Goal: Task Accomplishment & Management: Complete application form

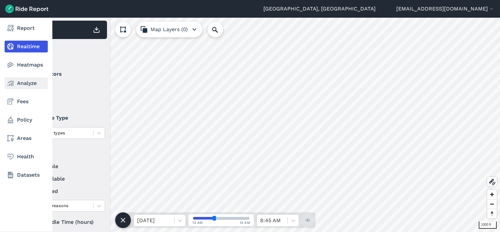
click at [12, 83] on use at bounding box center [11, 83] width 6 height 5
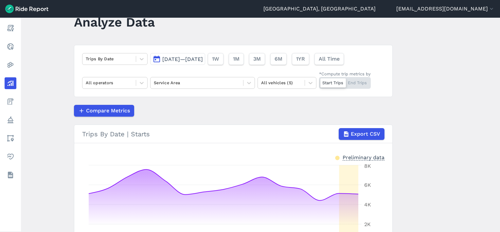
scroll to position [33, 0]
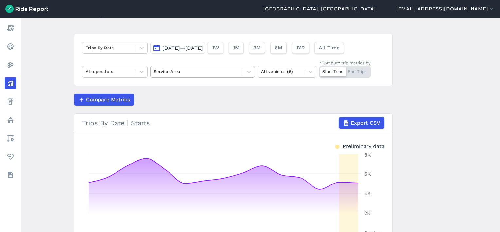
click at [197, 71] on div at bounding box center [197, 72] width 86 height 8
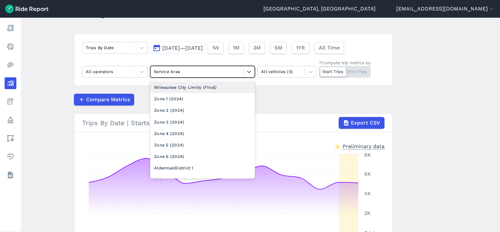
click at [203, 87] on div "Milwaukee City Limits (Final)" at bounding box center [202, 87] width 105 height 11
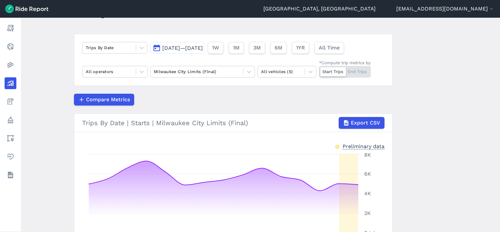
click at [195, 51] on span "[DATE]—[DATE]" at bounding box center [182, 48] width 41 height 6
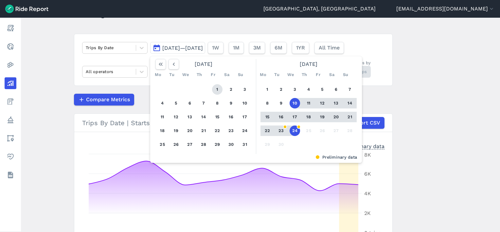
click at [214, 89] on button "1" at bounding box center [217, 89] width 10 height 10
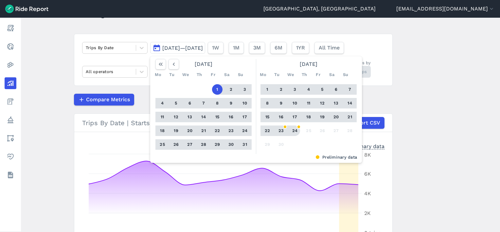
click at [295, 130] on button "24" at bounding box center [295, 130] width 10 height 10
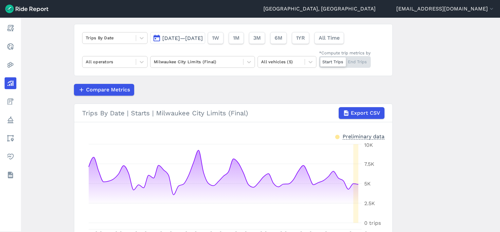
scroll to position [33, 0]
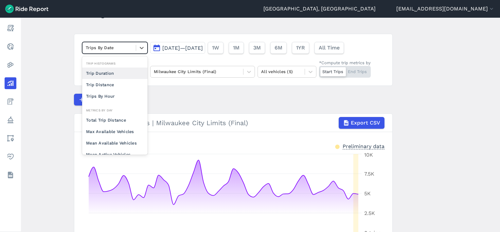
click at [123, 48] on div at bounding box center [109, 48] width 47 height 8
click at [116, 95] on div "Trips By Hour" at bounding box center [114, 95] width 65 height 11
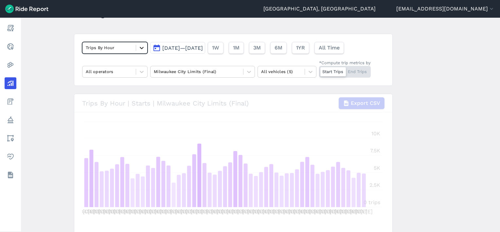
click at [143, 46] on icon at bounding box center [142, 48] width 7 height 7
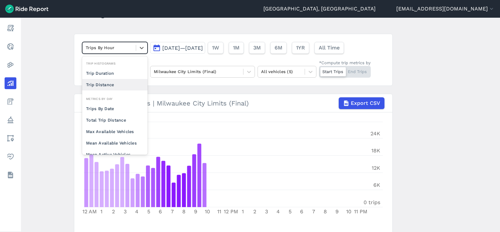
click at [49, 47] on main "Analyze Data option Trips By Hour, selected. option Trip Distance focused, 0 of…" at bounding box center [260, 125] width 479 height 214
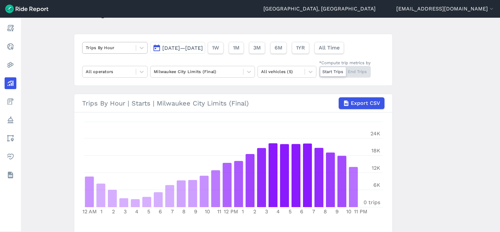
drag, startPoint x: 113, startPoint y: 37, endPoint x: 110, endPoint y: 46, distance: 9.1
click at [113, 37] on div "Trips By Hour Aug 1, 2025—Sep 24, 2025 1W 1M 3M 6M 1YR All Time All operators M…" at bounding box center [233, 60] width 319 height 52
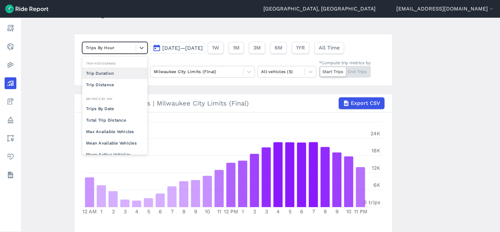
click at [109, 47] on div at bounding box center [109, 48] width 47 height 8
click at [106, 109] on div "Trips By Date" at bounding box center [114, 108] width 65 height 11
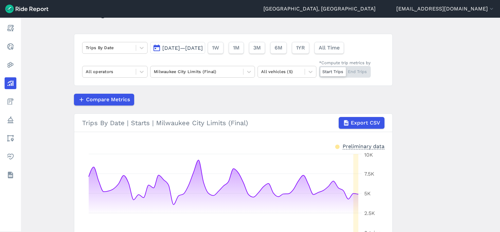
click at [302, 107] on article "Trips By Date Aug 1, 2025—Sep 24, 2025 1W 1M 3M 6M 1YR All Time All operators M…" at bounding box center [233, 159] width 319 height 250
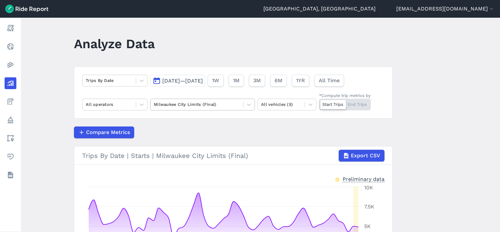
click at [216, 103] on div at bounding box center [197, 105] width 86 height 8
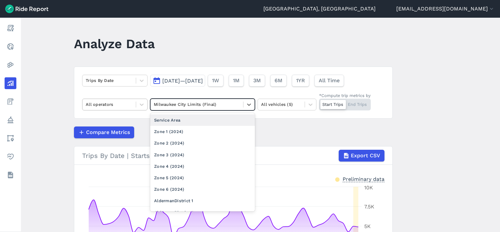
click at [120, 106] on div at bounding box center [109, 105] width 47 height 8
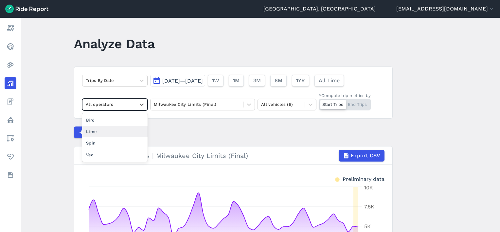
click at [109, 131] on div "Lime" at bounding box center [114, 131] width 65 height 11
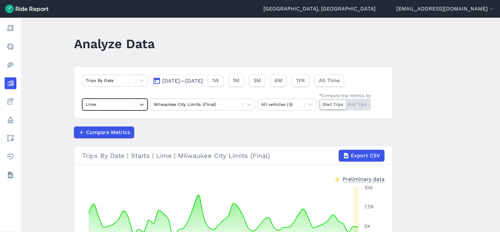
click at [173, 80] on span "Aug 1, 2025—Sep 24, 2025" at bounding box center [182, 81] width 41 height 6
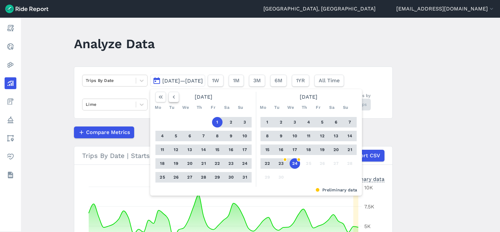
click at [178, 98] on button "button" at bounding box center [174, 97] width 10 height 10
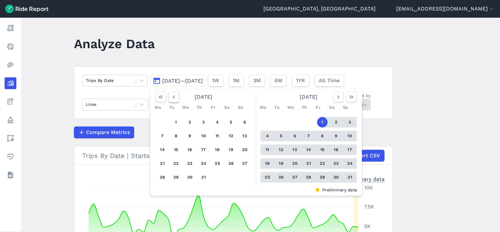
click at [172, 98] on icon "button" at bounding box center [174, 97] width 7 height 7
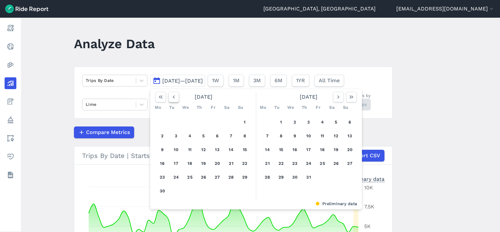
click at [172, 98] on icon "button" at bounding box center [174, 97] width 7 height 7
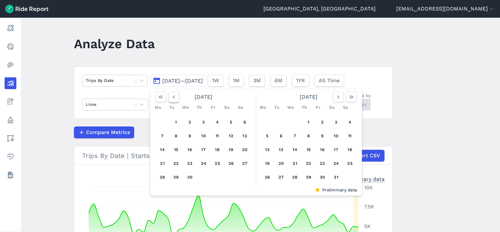
click at [172, 98] on icon "button" at bounding box center [174, 97] width 7 height 7
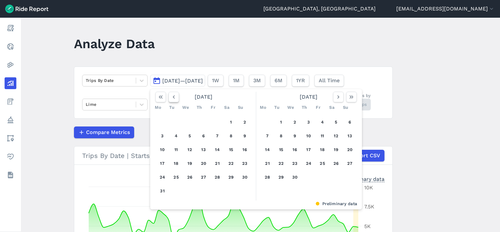
click at [172, 98] on icon "button" at bounding box center [174, 97] width 7 height 7
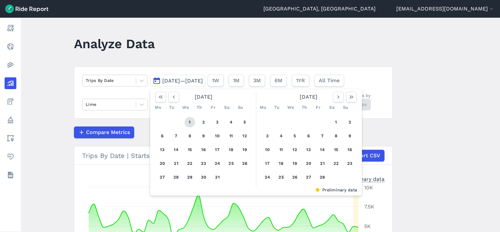
click at [191, 121] on button "1" at bounding box center [190, 122] width 10 height 10
click at [354, 97] on icon "button" at bounding box center [351, 97] width 7 height 7
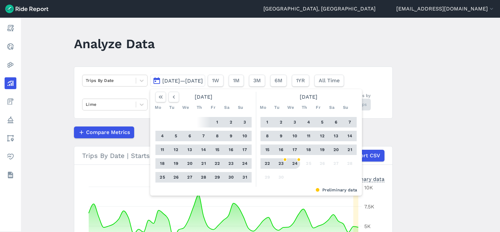
click at [293, 163] on button "24" at bounding box center [295, 163] width 10 height 10
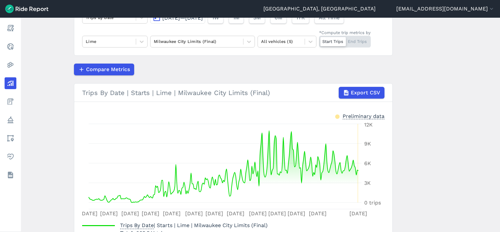
scroll to position [74, 0]
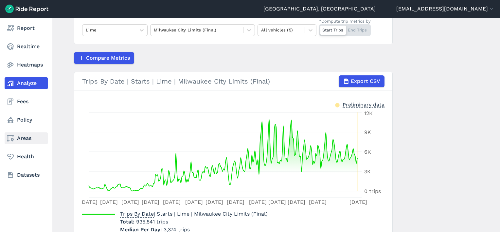
click at [23, 137] on link "Areas" at bounding box center [26, 138] width 43 height 12
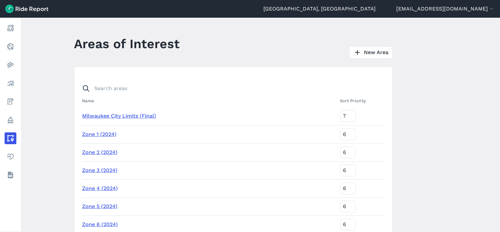
click at [72, 46] on main "Areas of Interest New Area Name Sort Priority Milwaukee City Limits (Final) 7 Z…" at bounding box center [260, 125] width 479 height 214
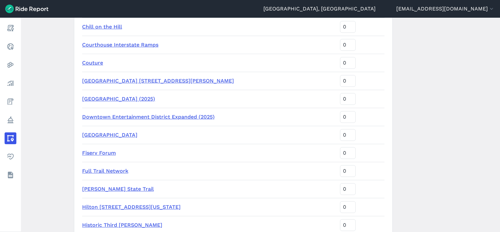
scroll to position [688, 0]
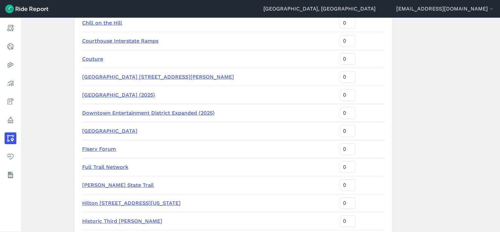
click at [137, 113] on link "Downtown Entertainment District Expanded (2025)" at bounding box center [148, 113] width 133 height 6
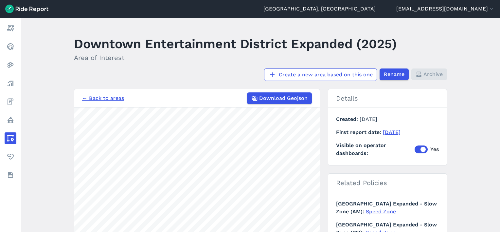
click at [109, 95] on link "← Back to areas" at bounding box center [103, 98] width 42 height 8
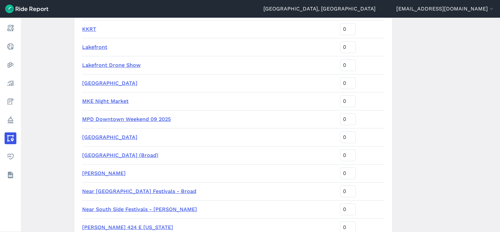
scroll to position [917, 0]
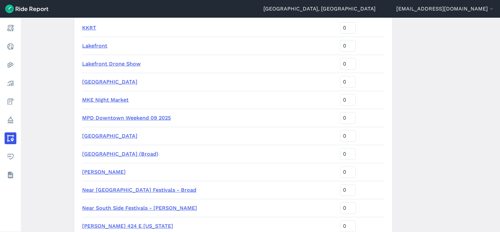
click at [125, 117] on link "MPD Downtown Weekend 09 2025" at bounding box center [126, 118] width 89 height 6
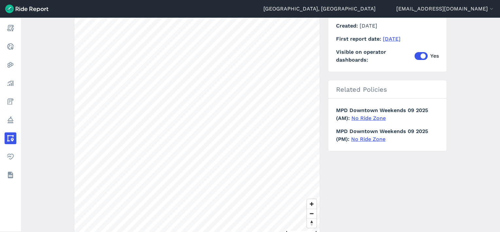
scroll to position [126, 0]
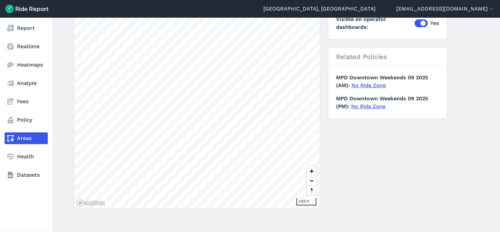
click at [18, 136] on link "Areas" at bounding box center [26, 138] width 43 height 12
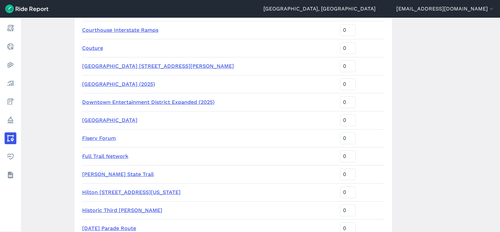
scroll to position [688, 0]
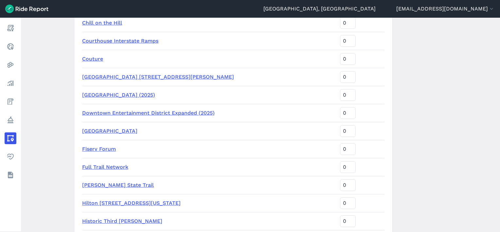
click at [155, 111] on link "Downtown Entertainment District Expanded (2025)" at bounding box center [148, 113] width 133 height 6
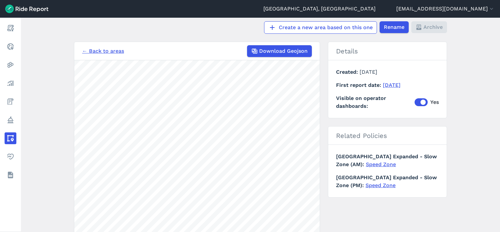
scroll to position [98, 0]
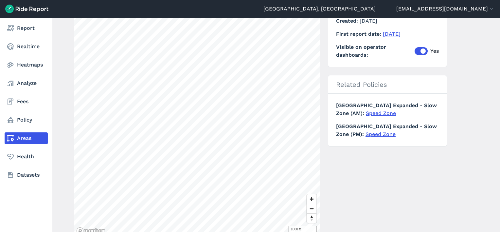
click at [23, 137] on link "Areas" at bounding box center [26, 138] width 43 height 12
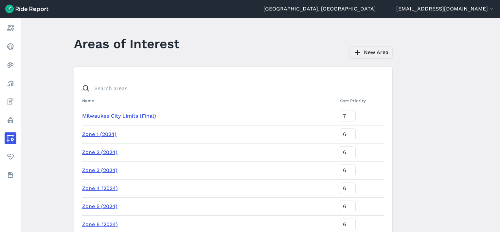
click at [364, 48] on link "New Area" at bounding box center [371, 52] width 44 height 12
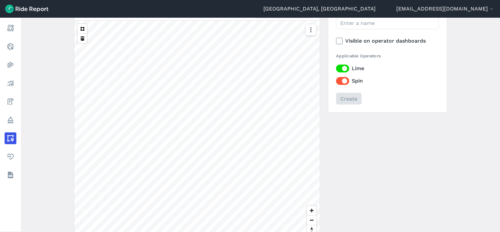
scroll to position [65, 0]
click at [80, 28] on button at bounding box center [82, 27] width 9 height 9
click at [81, 29] on button at bounding box center [82, 27] width 9 height 9
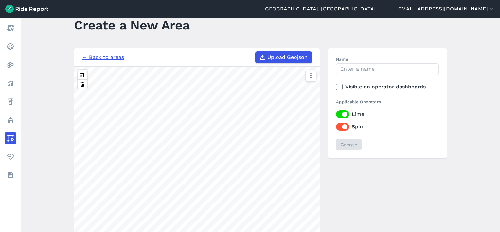
scroll to position [14, 0]
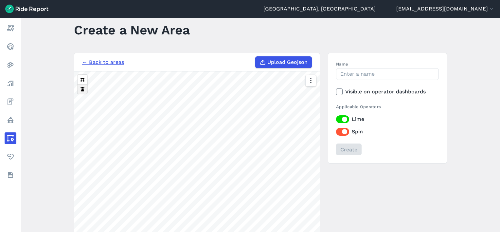
click at [83, 90] on button at bounding box center [82, 88] width 9 height 9
click at [83, 76] on button at bounding box center [82, 79] width 9 height 9
click at [192, 69] on section "← Back to areas Upload Geojson 500 ft" at bounding box center [197, 176] width 246 height 246
click at [69, 119] on main "Create a New Area ← Back to areas Upload Geojson 300 ft Name Visible on operato…" at bounding box center [260, 125] width 479 height 214
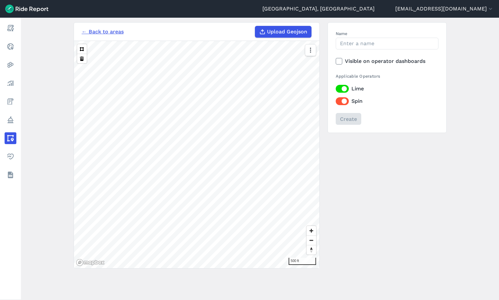
scroll to position [44, 0]
click at [305, 179] on div at bounding box center [310, 154] width 11 height 221
click at [132, 270] on form "← Back to areas Upload Geojson 300 ft Name Visible on operator dashboards Appli…" at bounding box center [260, 149] width 373 height 254
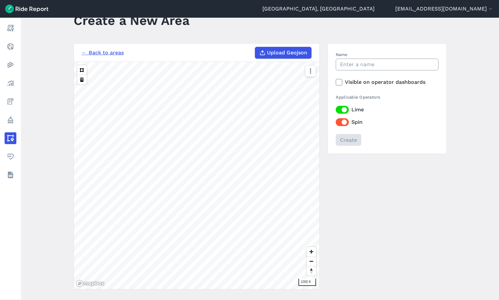
scroll to position [0, 0]
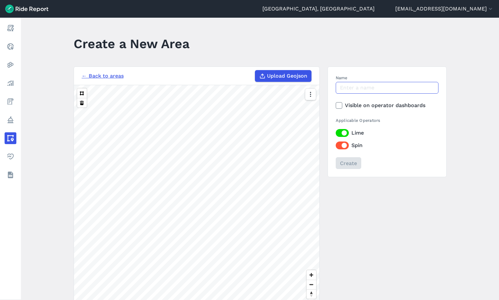
click at [375, 89] on input "Name" at bounding box center [387, 88] width 103 height 12
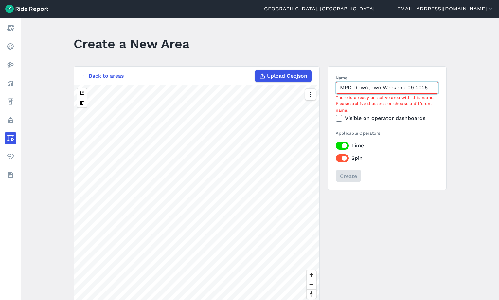
click at [412, 89] on input "MPD Downtown Weekend 09 2025" at bounding box center [387, 88] width 103 height 12
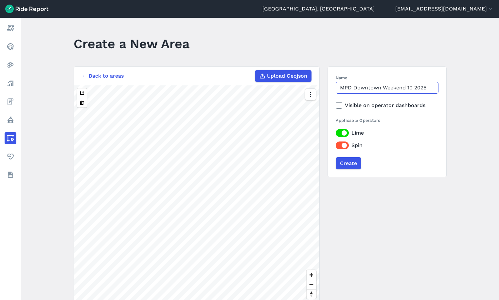
type input "MPD Downtown Weekend 10 2025"
click at [338, 106] on icon at bounding box center [339, 105] width 6 height 7
click at [336, 106] on input "Visible on operator dashboards" at bounding box center [336, 104] width 0 height 4
click at [351, 162] on input "Create" at bounding box center [349, 163] width 26 height 12
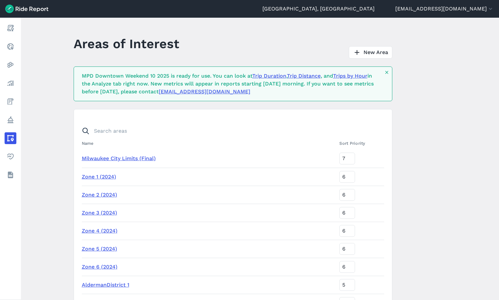
scroll to position [804, 0]
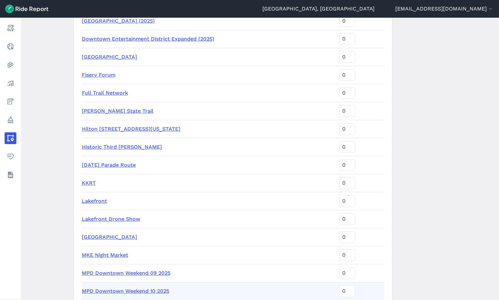
click at [120, 291] on link "MPD Downtown Weekend 10 2025" at bounding box center [125, 291] width 87 height 6
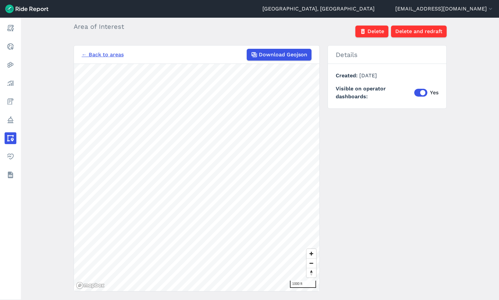
scroll to position [46, 0]
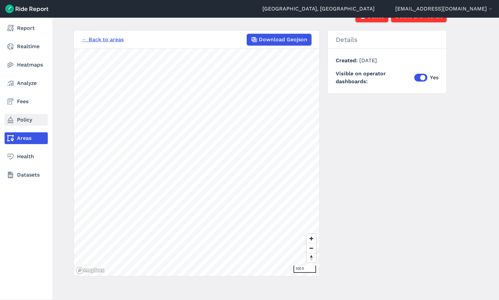
click at [15, 119] on link "Policy" at bounding box center [26, 120] width 43 height 12
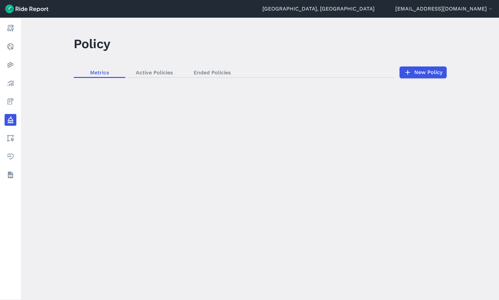
click at [217, 75] on div "loading" at bounding box center [260, 159] width 478 height 282
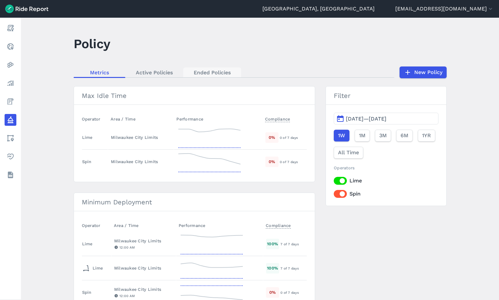
click at [214, 72] on link "Ended Policies" at bounding box center [212, 72] width 58 height 10
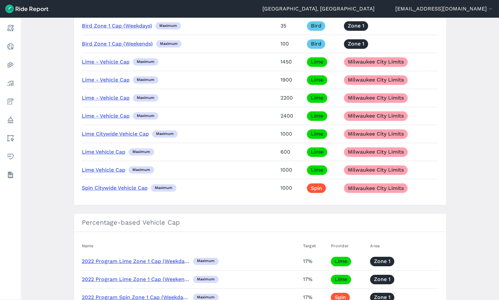
scroll to position [4060, 0]
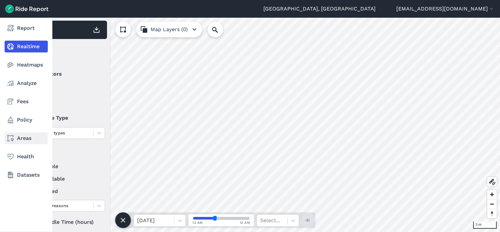
click at [25, 136] on link "Areas" at bounding box center [26, 138] width 43 height 12
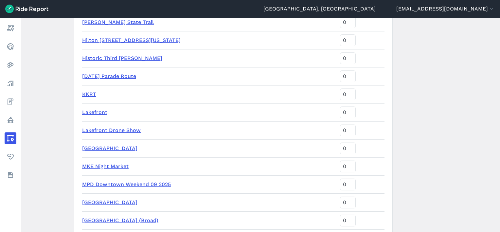
scroll to position [851, 0]
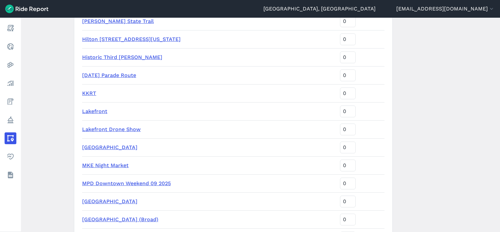
click at [145, 181] on link "MPD Downtown Weekend 09 2025" at bounding box center [126, 183] width 89 height 6
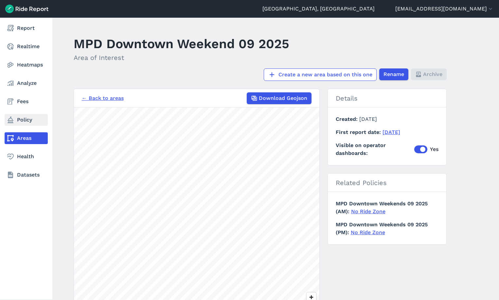
click at [21, 118] on link "Policy" at bounding box center [26, 120] width 43 height 12
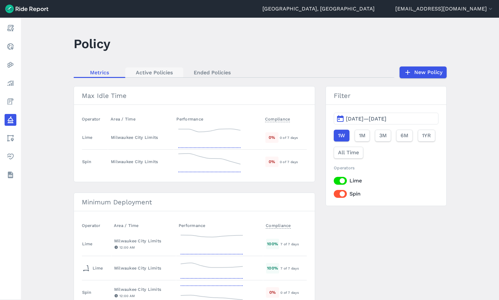
click at [159, 75] on link "Active Policies" at bounding box center [154, 72] width 58 height 10
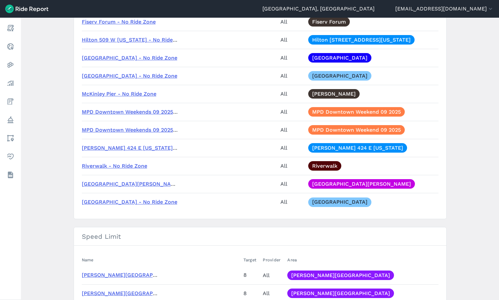
scroll to position [950, 0]
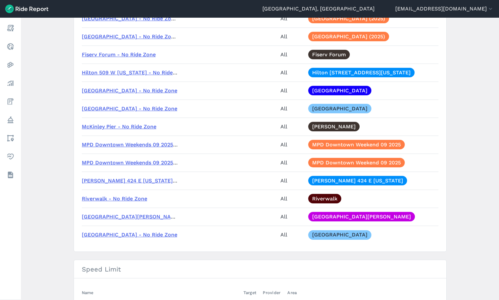
click at [109, 145] on link "MPD Downtown Weekends 09 2025 (AM)" at bounding box center [134, 144] width 105 height 6
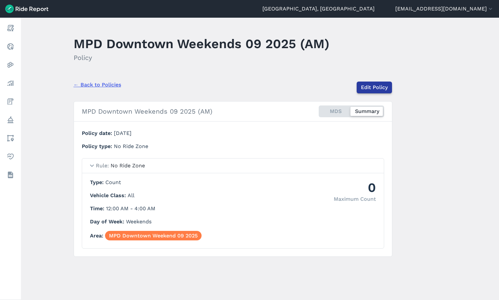
click at [376, 86] on link "Edit Policy" at bounding box center [374, 88] width 35 height 12
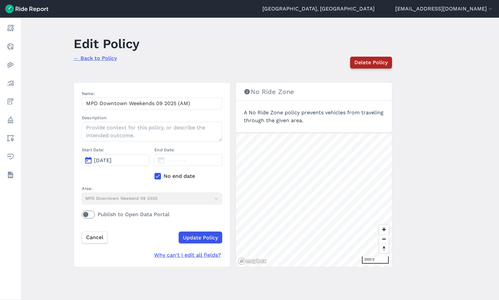
click at [375, 62] on span "Delete Policy" at bounding box center [371, 63] width 33 height 8
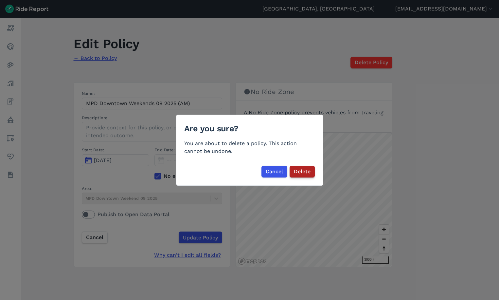
click at [299, 170] on span "Delete" at bounding box center [302, 172] width 17 height 8
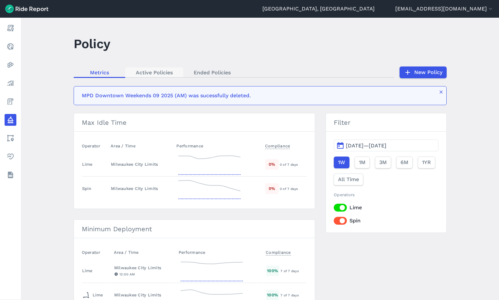
click at [162, 75] on link "Active Policies" at bounding box center [154, 72] width 58 height 10
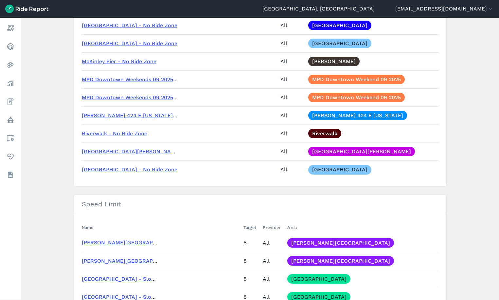
scroll to position [1015, 0]
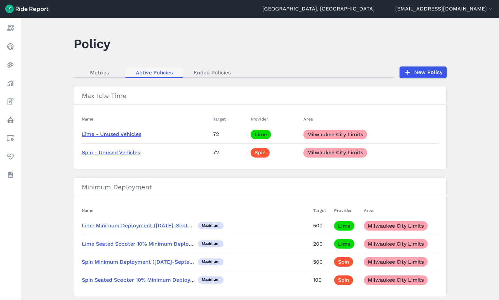
click at [169, 76] on link "Active Policies" at bounding box center [154, 72] width 58 height 10
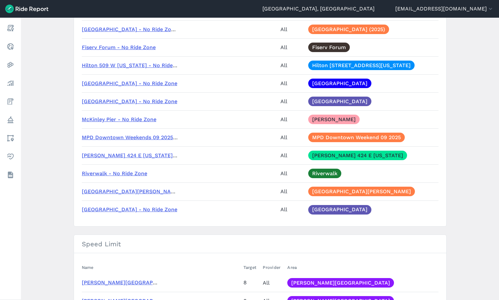
scroll to position [917, 0]
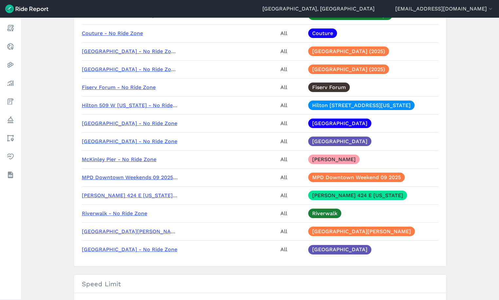
click at [153, 68] on link "Downtown Entertainment District - No Ride Zone (PM)" at bounding box center [136, 69] width 109 height 6
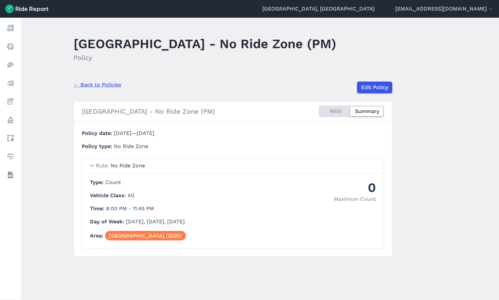
click at [90, 89] on link "← Back to Policies" at bounding box center [97, 85] width 47 height 8
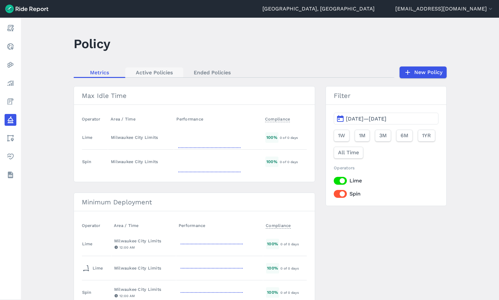
click at [166, 71] on link "Active Policies" at bounding box center [154, 72] width 58 height 10
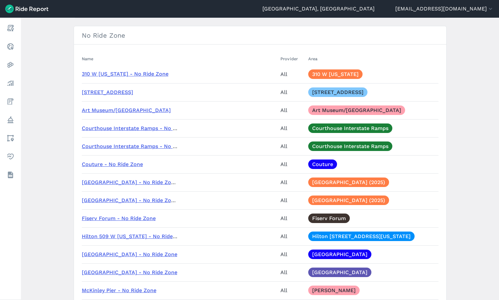
scroll to position [917, 0]
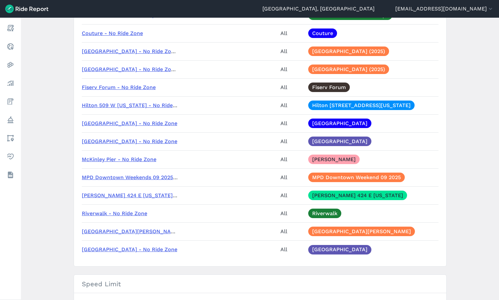
click at [126, 176] on link "MPD Downtown Weekends 09 2025 (PM)" at bounding box center [134, 177] width 105 height 6
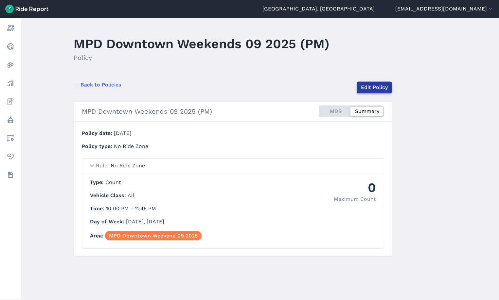
click at [370, 90] on link "Edit Policy" at bounding box center [374, 88] width 35 height 12
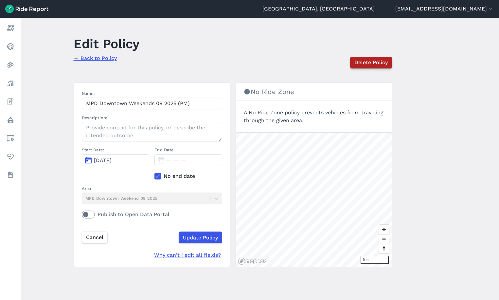
click at [375, 67] on button "Delete Policy" at bounding box center [371, 63] width 42 height 12
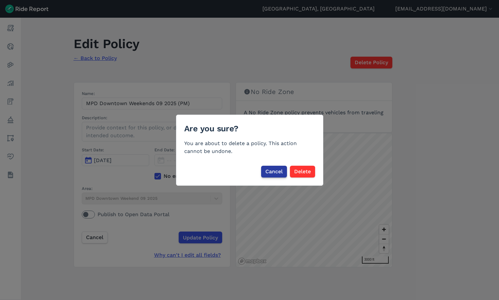
click at [273, 170] on span "Cancel" at bounding box center [274, 172] width 17 height 8
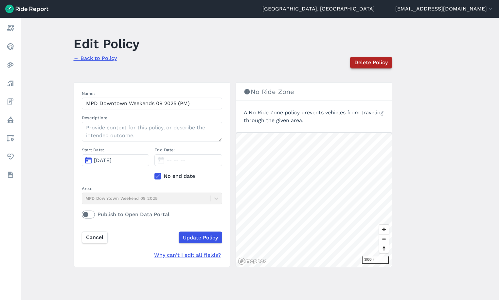
click at [371, 63] on span "Delete Policy" at bounding box center [371, 63] width 33 height 8
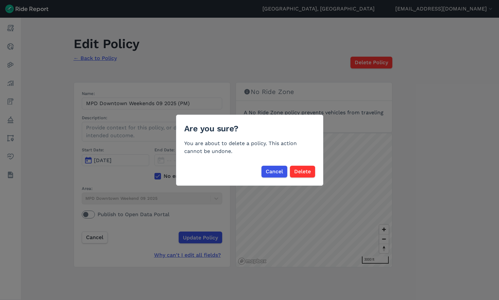
click at [274, 177] on div "Are you sure? You are about to delete a policy. This action cannot be undone. C…" at bounding box center [249, 150] width 147 height 71
click at [282, 173] on span "Cancel" at bounding box center [274, 172] width 17 height 8
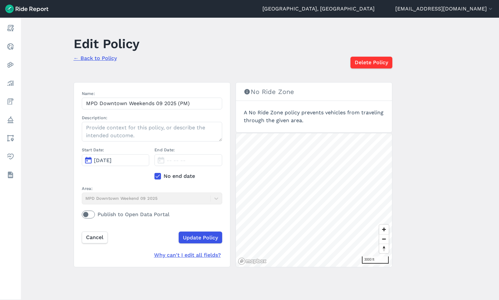
click at [93, 57] on link "← Back to Policy" at bounding box center [95, 58] width 43 height 6
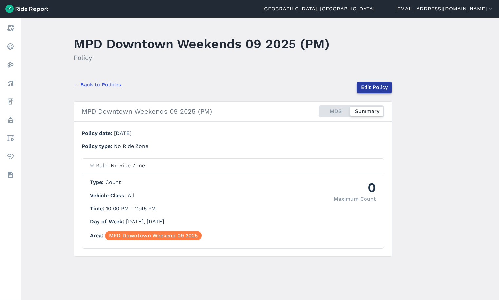
click at [372, 89] on link "Edit Policy" at bounding box center [374, 88] width 35 height 12
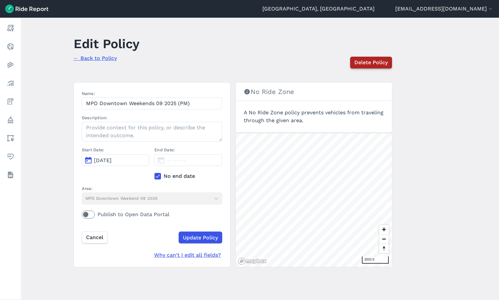
click at [367, 58] on button "Delete Policy" at bounding box center [371, 63] width 42 height 12
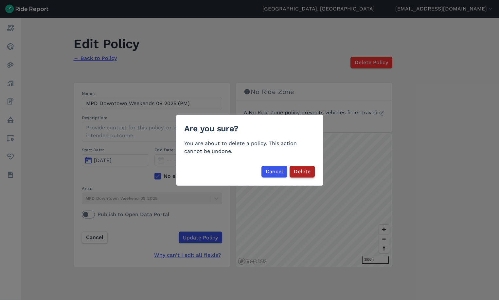
click at [304, 172] on span "Delete" at bounding box center [302, 172] width 17 height 8
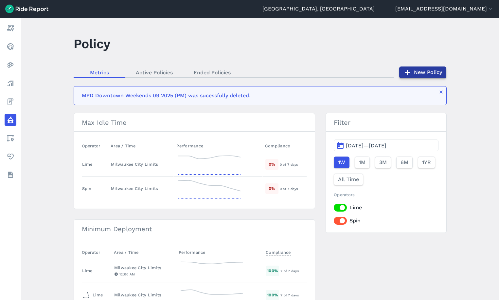
click at [406, 75] on icon at bounding box center [408, 72] width 8 height 8
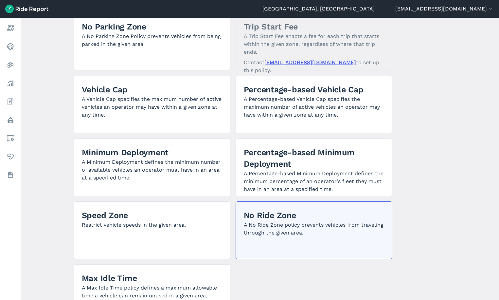
scroll to position [109, 0]
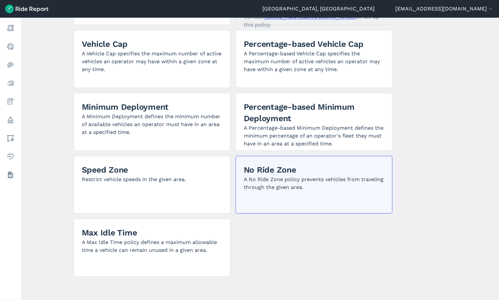
click at [302, 188] on p "A No Ride Zone policy prevents vehicles from traveling through the given area." at bounding box center [314, 184] width 140 height 16
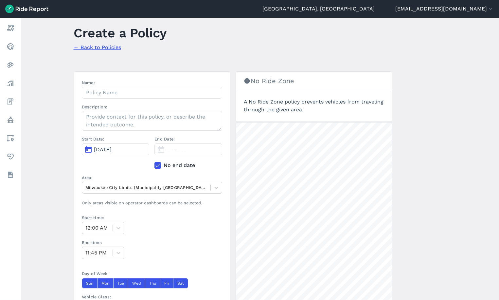
scroll to position [76, 0]
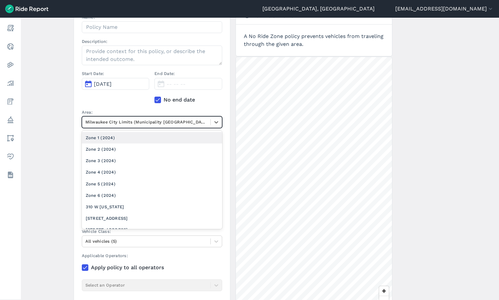
click at [143, 121] on div at bounding box center [146, 122] width 122 height 8
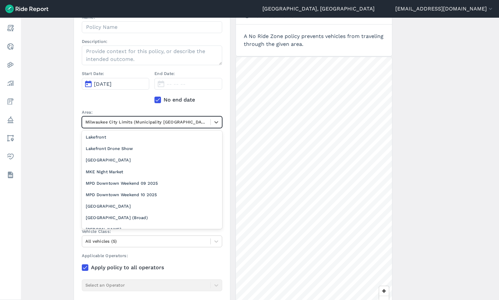
scroll to position [360, 0]
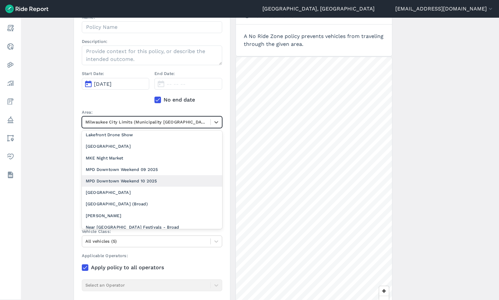
click at [150, 180] on div "MPD Downtown Weekend 10 2025" at bounding box center [152, 180] width 140 height 11
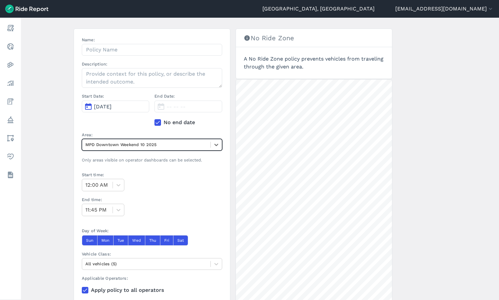
scroll to position [11, 0]
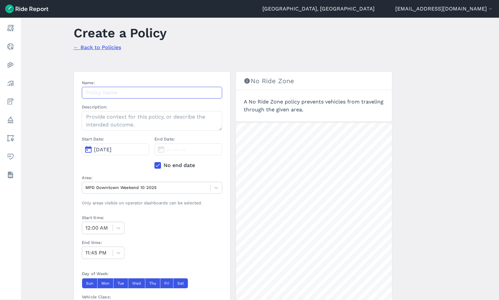
click at [121, 95] on input "Name:" at bounding box center [152, 93] width 140 height 12
click at [132, 109] on label "Description:" at bounding box center [152, 107] width 140 height 6
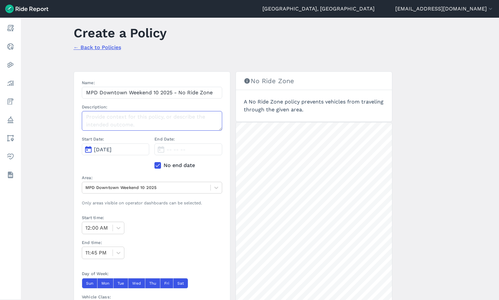
click at [132, 111] on textarea "Description:" at bounding box center [152, 121] width 140 height 20
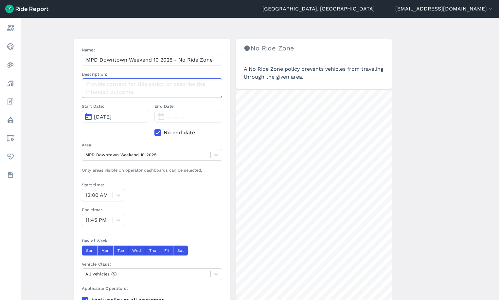
scroll to position [76, 0]
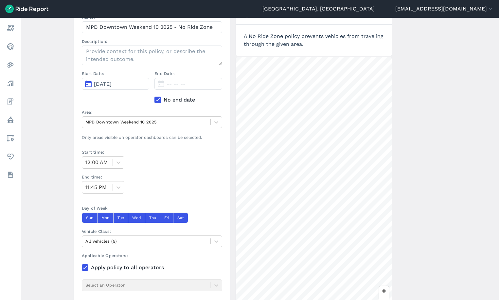
click at [158, 100] on use at bounding box center [158, 99] width 4 height 3
click at [155, 100] on input "No end date" at bounding box center [155, 98] width 0 height 4
click at [156, 100] on icon at bounding box center [158, 100] width 6 height 7
click at [155, 100] on input "No end date" at bounding box center [155, 98] width 0 height 4
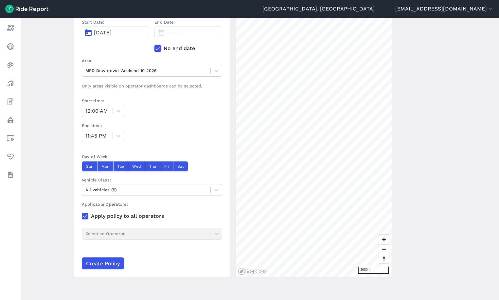
scroll to position [129, 0]
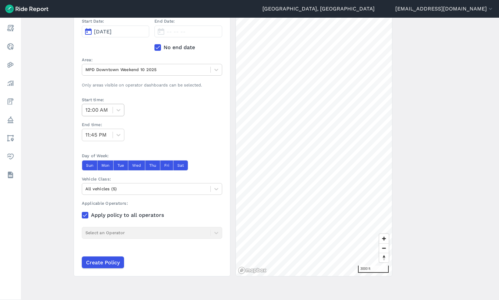
click at [99, 106] on div at bounding box center [97, 109] width 24 height 9
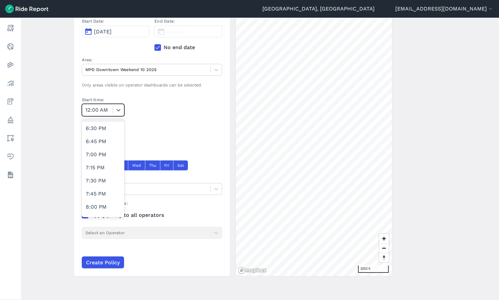
scroll to position [1146, 0]
click at [95, 125] on div "10:00 PM" at bounding box center [103, 120] width 43 height 13
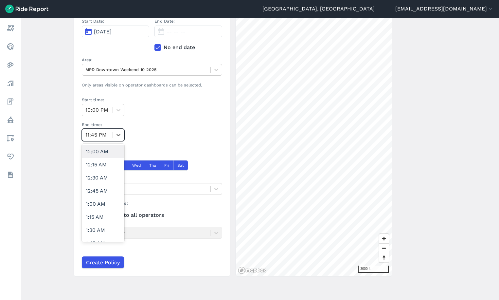
click at [101, 138] on div at bounding box center [97, 134] width 24 height 9
click at [102, 160] on div "12:15 AM" at bounding box center [103, 164] width 43 height 13
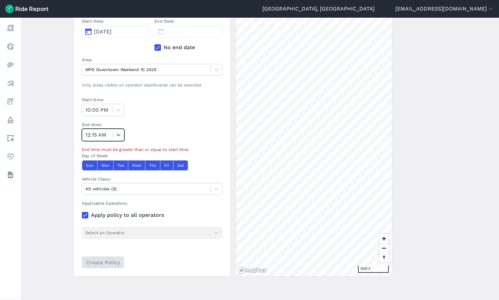
click at [110, 135] on div "12:15 AM" at bounding box center [97, 135] width 30 height 12
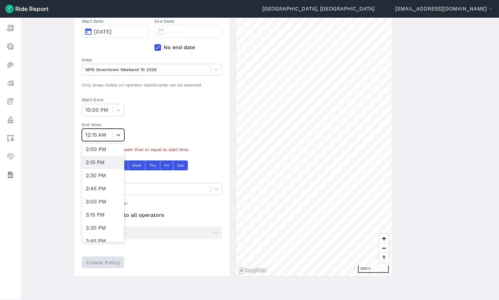
scroll to position [1149, 0]
click at [98, 238] on div "11:45 PM" at bounding box center [103, 234] width 43 height 13
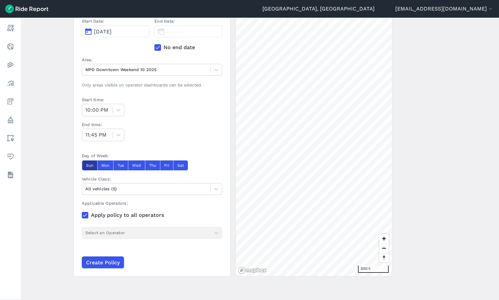
drag, startPoint x: 86, startPoint y: 166, endPoint x: 102, endPoint y: 163, distance: 15.3
click at [87, 166] on button "Sun" at bounding box center [89, 165] width 15 height 10
click at [106, 165] on button "Mon" at bounding box center [105, 165] width 16 height 10
click at [128, 166] on button "Wed" at bounding box center [136, 165] width 17 height 10
click at [123, 167] on button "Tue" at bounding box center [120, 165] width 15 height 10
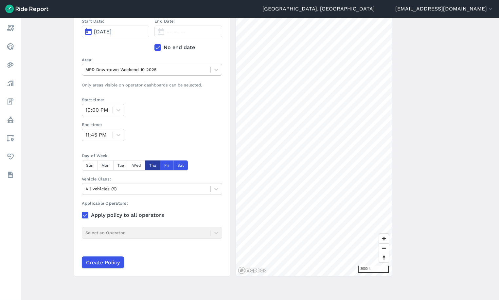
click at [149, 164] on button "Thu" at bounding box center [152, 165] width 15 height 10
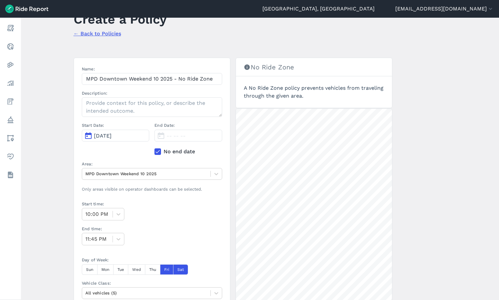
scroll to position [65, 0]
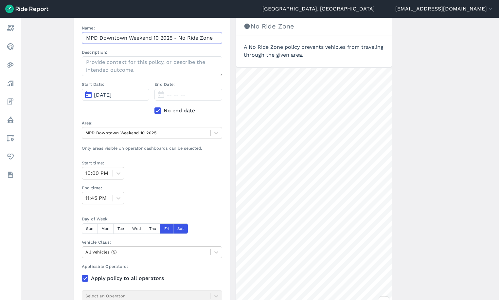
click at [215, 38] on input "MPD Downtown Weekend 10 2025 - No Ride Zone" at bounding box center [152, 38] width 140 height 12
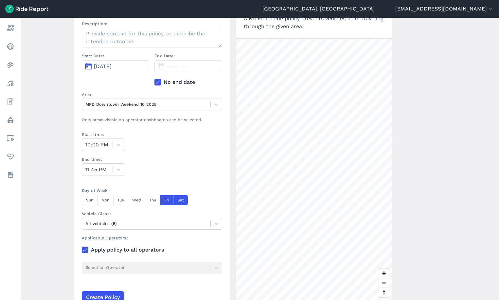
scroll to position [96, 0]
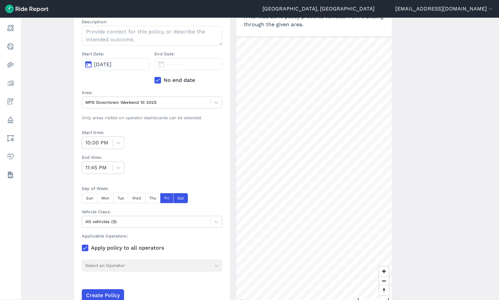
type input "MPD Downtown Weekend 10 2025 - No Ride Zone (PM)"
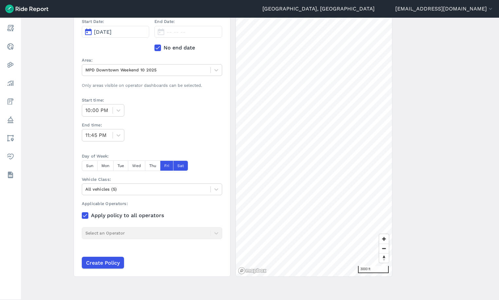
scroll to position [129, 0]
click at [104, 262] on input "Create Policy" at bounding box center [103, 262] width 42 height 12
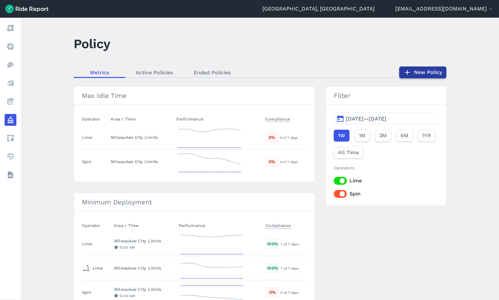
click at [409, 73] on use at bounding box center [407, 72] width 5 height 5
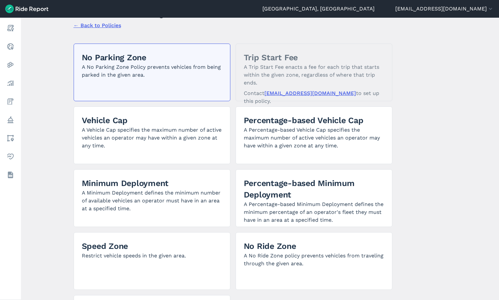
scroll to position [98, 0]
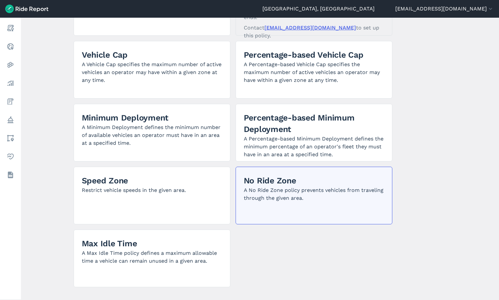
click at [269, 201] on p "A No Ride Zone policy prevents vehicles from traveling through the given area." at bounding box center [314, 194] width 140 height 16
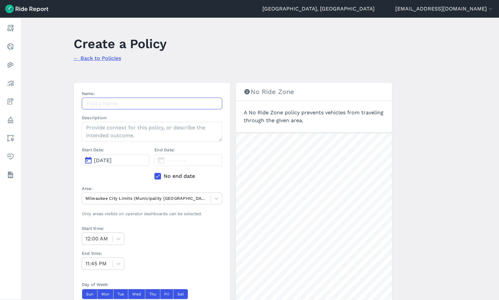
click at [122, 102] on input "Name:" at bounding box center [152, 104] width 140 height 12
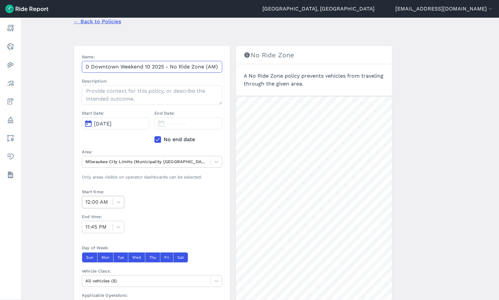
scroll to position [98, 0]
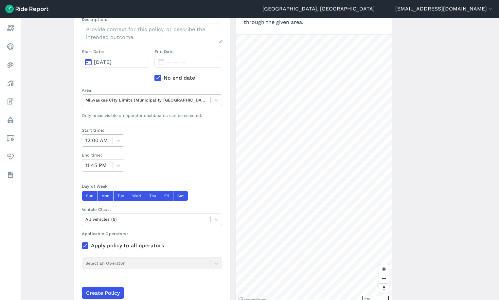
type input "MPD Downtown Weekend 10 2025 - No Ride Zone (AM)"
click at [108, 140] on div at bounding box center [97, 140] width 24 height 9
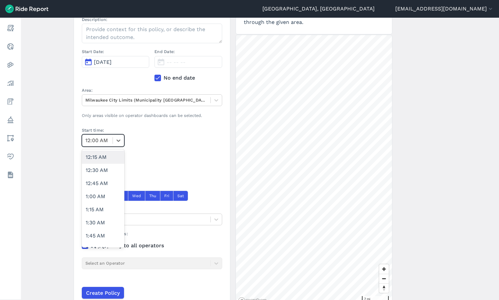
click at [100, 156] on div "12:15 AM" at bounding box center [103, 157] width 43 height 13
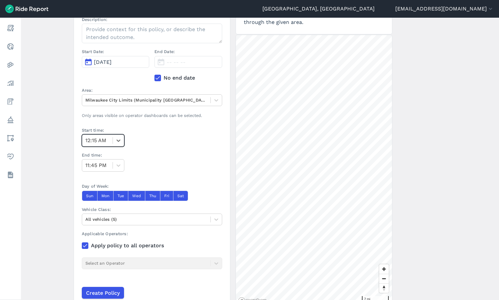
click at [94, 132] on label "Start time:" at bounding box center [152, 130] width 140 height 6
click at [96, 141] on div at bounding box center [97, 140] width 24 height 9
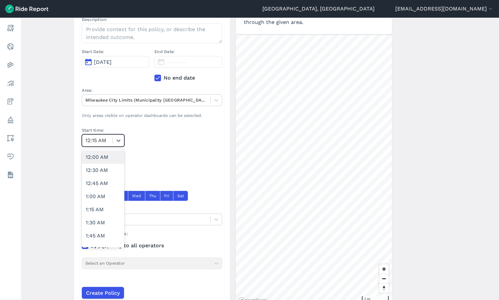
click at [96, 155] on div "12:00 AM" at bounding box center [103, 157] width 43 height 13
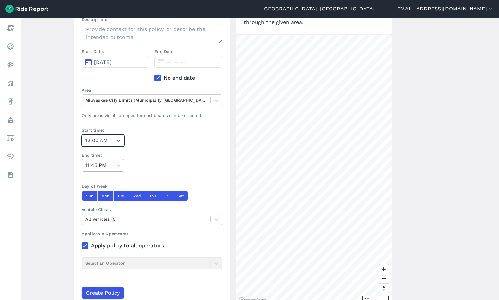
click at [106, 170] on div at bounding box center [97, 165] width 24 height 9
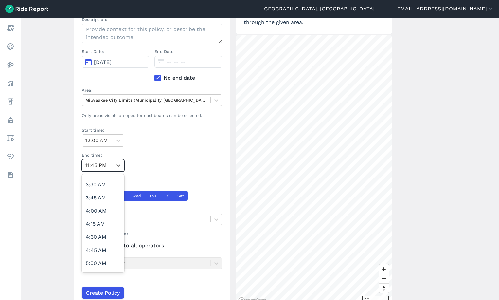
scroll to position [196, 0]
click at [100, 199] on div "4:00 AM" at bounding box center [103, 195] width 43 height 13
click at [162, 165] on div "End time: option 4:00 AM, selected. Select is focused ,type to refine list, pre…" at bounding box center [152, 162] width 140 height 20
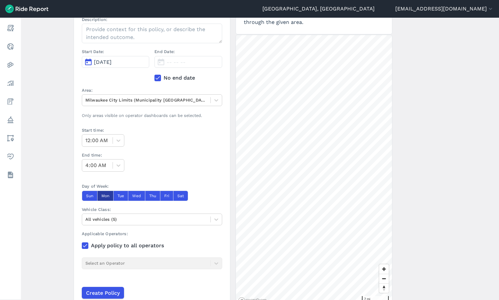
click at [100, 196] on button "Mon" at bounding box center [105, 196] width 16 height 10
click at [128, 196] on button "Wed" at bounding box center [136, 196] width 17 height 10
drag, startPoint x: 121, startPoint y: 198, endPoint x: 159, endPoint y: 196, distance: 38.4
click at [122, 197] on button "Tue" at bounding box center [120, 196] width 15 height 10
click at [154, 197] on button "Thu" at bounding box center [152, 196] width 15 height 10
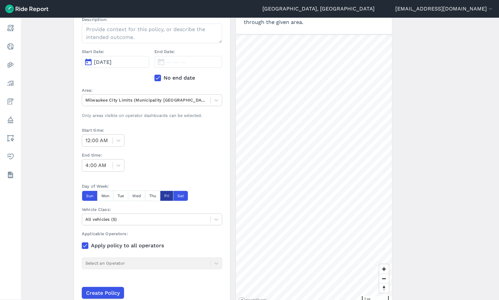
click at [162, 196] on button "Fri" at bounding box center [166, 196] width 13 height 10
click at [190, 157] on label "End time:" at bounding box center [152, 155] width 140 height 6
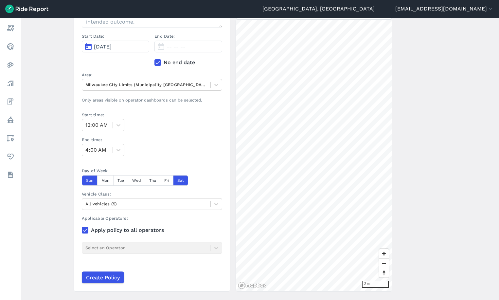
scroll to position [129, 0]
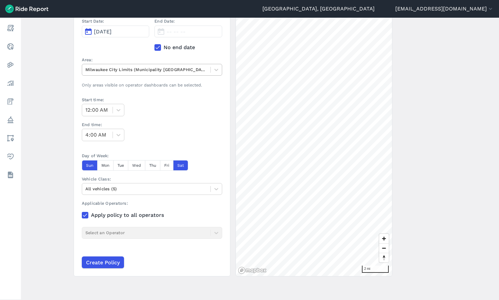
click at [154, 68] on div at bounding box center [146, 70] width 122 height 8
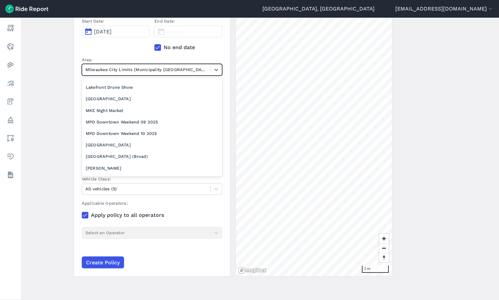
scroll to position [360, 0]
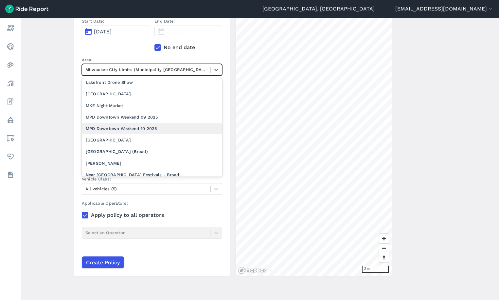
click at [149, 126] on div "MPD Downtown Weekend 10 2025" at bounding box center [152, 128] width 140 height 11
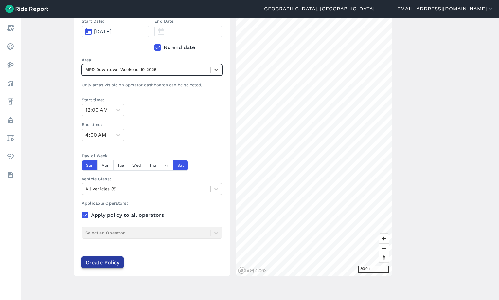
click at [106, 259] on input "Create Policy" at bounding box center [103, 262] width 42 height 12
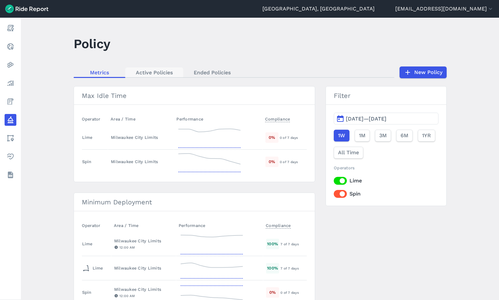
click at [150, 73] on link "Active Policies" at bounding box center [154, 72] width 58 height 10
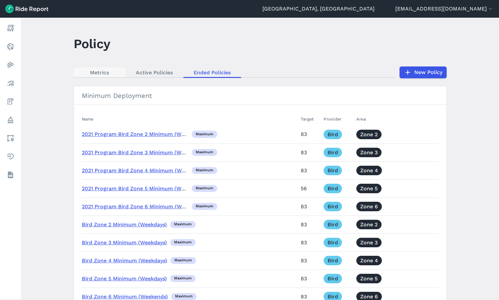
click at [90, 72] on link "Metrics" at bounding box center [100, 72] width 52 height 10
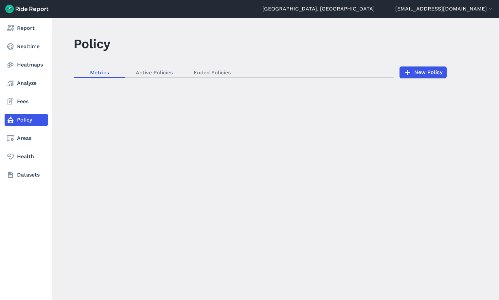
click at [10, 119] on icon at bounding box center [11, 120] width 8 height 8
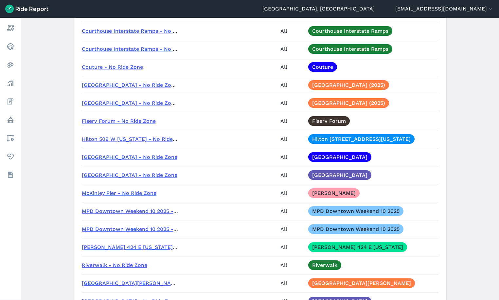
scroll to position [982, 0]
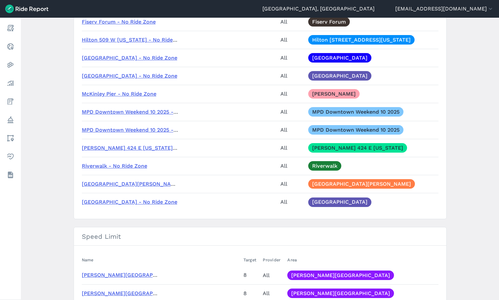
click at [144, 111] on link "MPD Downtown Weekend 10 2025 - No Ride Zone (AM)" at bounding box center [152, 112] width 141 height 6
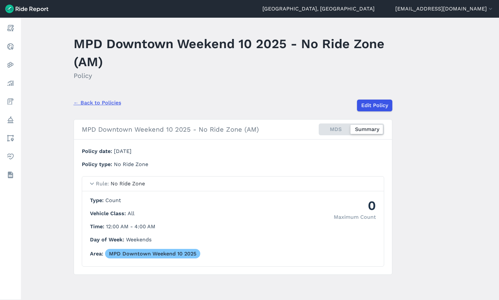
click at [106, 101] on link "← Back to Policies" at bounding box center [97, 103] width 47 height 8
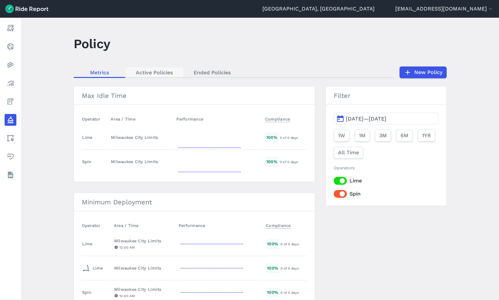
click at [155, 73] on link "Active Policies" at bounding box center [154, 72] width 58 height 10
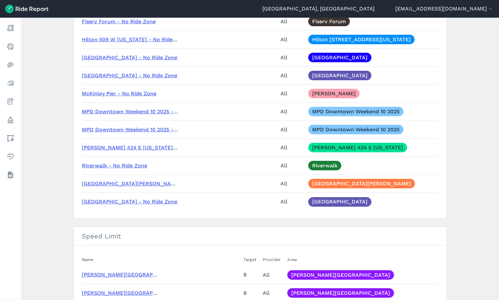
scroll to position [982, 0]
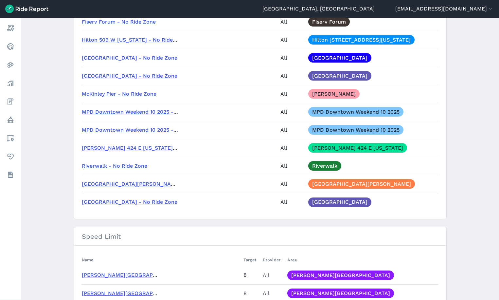
click at [140, 128] on link "MPD Downtown Weekend 10 2025 - No Ride Zone (PM)" at bounding box center [152, 130] width 141 height 6
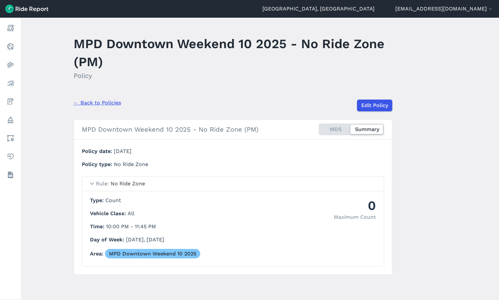
click at [108, 102] on link "← Back to Policies" at bounding box center [97, 103] width 47 height 8
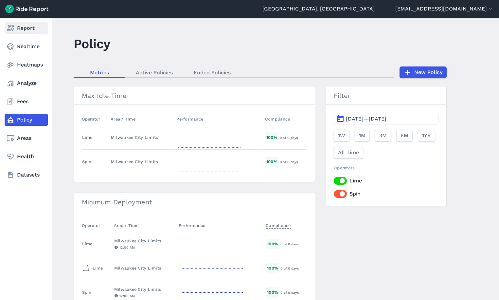
click at [20, 29] on link "Report" at bounding box center [26, 28] width 43 height 12
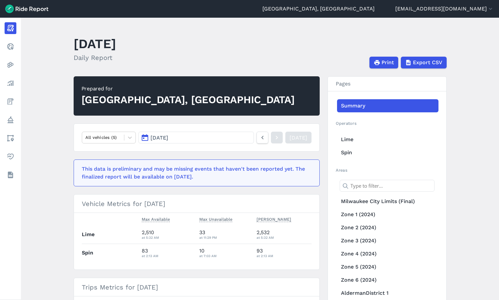
click at [250, 13] on header "[GEOGRAPHIC_DATA], [GEOGRAPHIC_DATA] [EMAIL_ADDRESS][DOMAIN_NAME] Settings Term…" at bounding box center [249, 9] width 499 height 18
click at [244, 28] on main "[DATE] Daily Report Print Export CSV Prepared for [GEOGRAPHIC_DATA], [GEOGRAPHI…" at bounding box center [260, 159] width 478 height 282
